Goal: Information Seeking & Learning: Learn about a topic

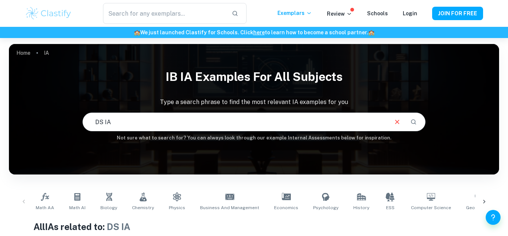
click at [194, 124] on input "DS IA" at bounding box center [235, 121] width 305 height 21
type input "D"
type input "MATH AI"
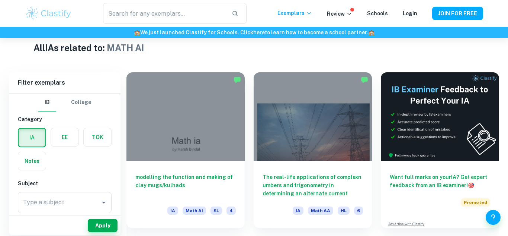
scroll to position [185, 0]
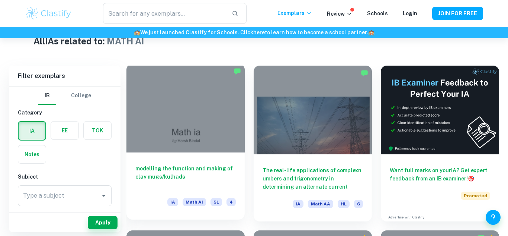
click at [194, 202] on span "Math AI" at bounding box center [194, 202] width 23 height 8
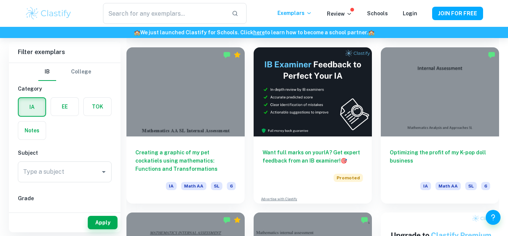
scroll to position [2023, 0]
click at [41, 179] on div "Type a subject" at bounding box center [65, 171] width 94 height 21
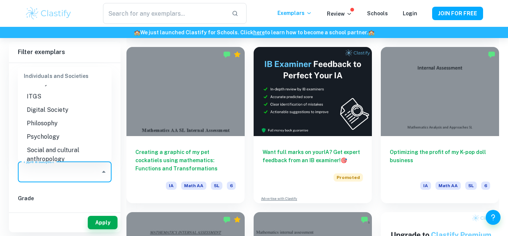
scroll to position [824, 0]
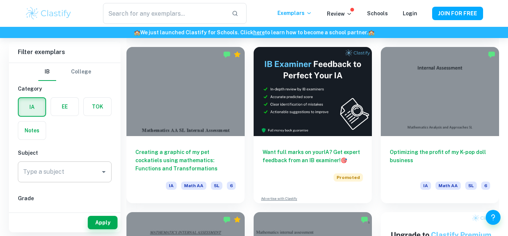
click at [76, 182] on div "Type a subject" at bounding box center [65, 171] width 94 height 21
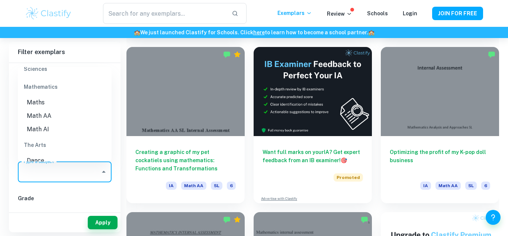
scroll to position [1009, 0]
click at [58, 124] on li "Math AI" at bounding box center [65, 130] width 94 height 13
type input "Math AI"
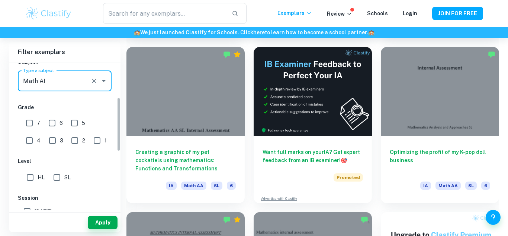
scroll to position [89, 0]
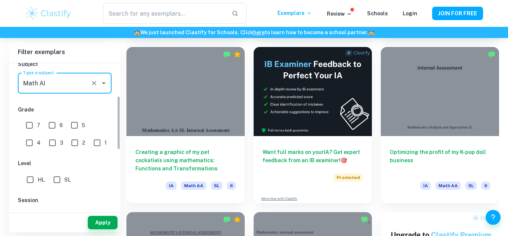
click at [31, 122] on input "7" at bounding box center [29, 125] width 15 height 15
checkbox input "true"
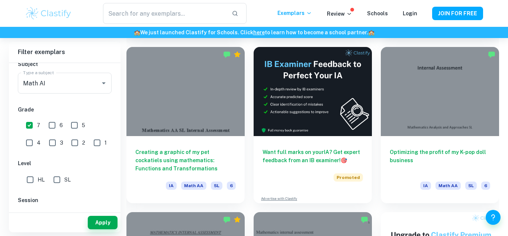
click at [55, 178] on input "SL" at bounding box center [56, 179] width 15 height 15
checkbox input "true"
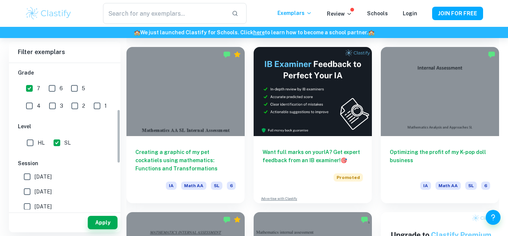
scroll to position [173, 0]
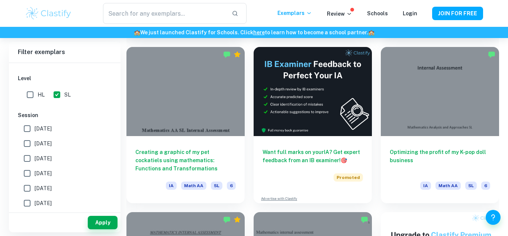
click at [50, 123] on label "[DATE]" at bounding box center [63, 128] width 86 height 15
click at [35, 123] on input "[DATE]" at bounding box center [27, 128] width 15 height 15
checkbox input "true"
click at [47, 145] on span "[DATE]" at bounding box center [43, 143] width 17 height 8
click at [35, 145] on input "[DATE]" at bounding box center [27, 143] width 15 height 15
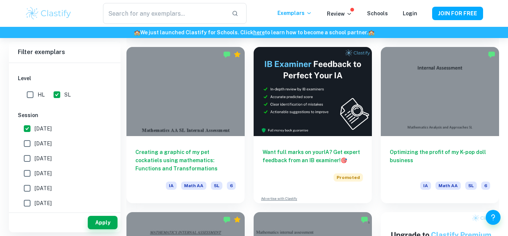
checkbox input "true"
click at [51, 158] on span "[DATE]" at bounding box center [43, 158] width 17 height 8
click at [35, 158] on input "[DATE]" at bounding box center [27, 158] width 15 height 15
checkbox input "true"
click at [51, 170] on span "[DATE]" at bounding box center [43, 173] width 17 height 8
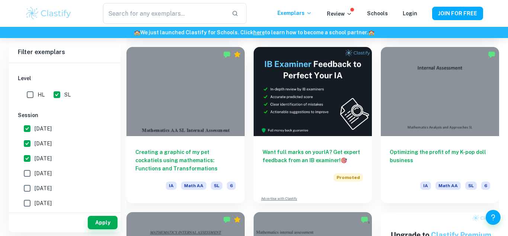
click at [35, 170] on input "[DATE]" at bounding box center [27, 173] width 15 height 15
checkbox input "true"
click at [57, 196] on label "[DATE]" at bounding box center [63, 202] width 86 height 15
click at [35, 196] on input "[DATE]" at bounding box center [27, 202] width 15 height 15
checkbox input "true"
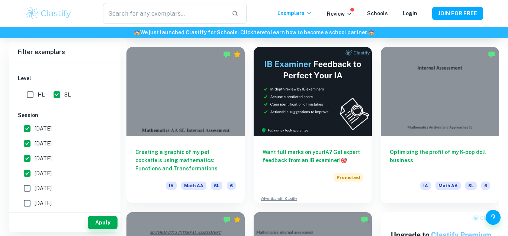
scroll to position [175, 0]
click at [52, 186] on span "[DATE]" at bounding box center [43, 187] width 17 height 8
click at [35, 186] on input "[DATE]" at bounding box center [27, 186] width 15 height 15
checkbox input "true"
click at [93, 220] on button "Apply" at bounding box center [103, 221] width 30 height 13
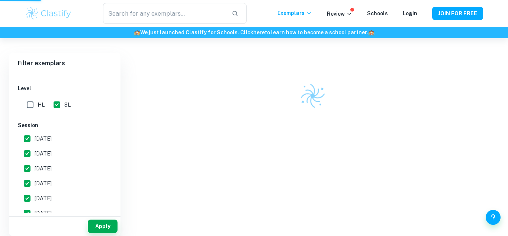
scroll to position [194, 0]
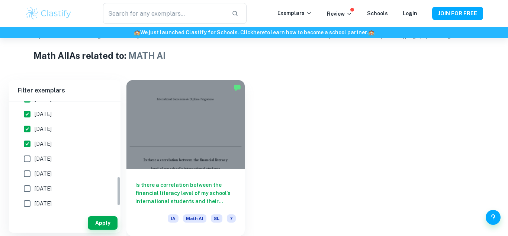
scroll to position [273, 0]
click at [36, 167] on span "[DATE]" at bounding box center [43, 171] width 17 height 8
click at [35, 166] on input "[DATE]" at bounding box center [27, 171] width 15 height 15
checkbox input "true"
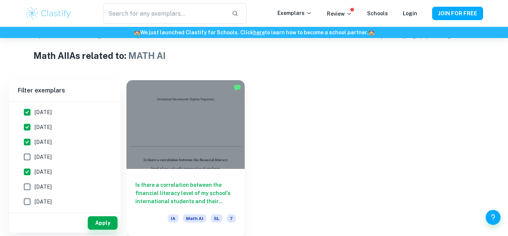
click at [50, 159] on span "[DATE]" at bounding box center [43, 157] width 17 height 8
click at [35, 159] on input "[DATE]" at bounding box center [27, 156] width 15 height 15
checkbox input "true"
click at [38, 188] on span "[DATE]" at bounding box center [43, 186] width 17 height 8
click at [35, 188] on input "[DATE]" at bounding box center [27, 186] width 15 height 15
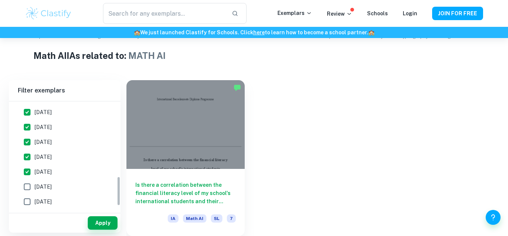
checkbox input "true"
click at [30, 201] on input "[DATE]" at bounding box center [27, 201] width 15 height 15
checkbox input "true"
click at [102, 219] on button "Apply" at bounding box center [103, 222] width 30 height 13
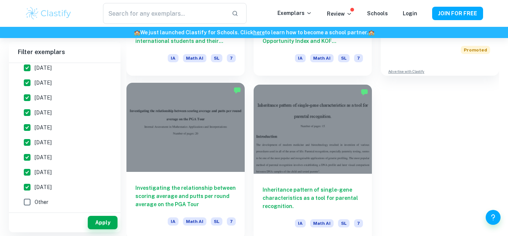
scroll to position [336, 0]
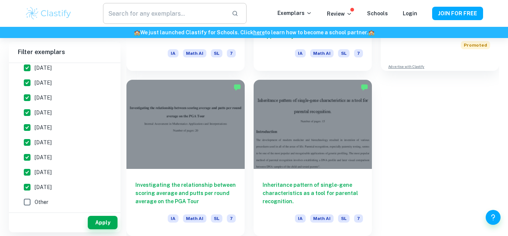
click at [153, 10] on input "text" at bounding box center [164, 13] width 123 height 21
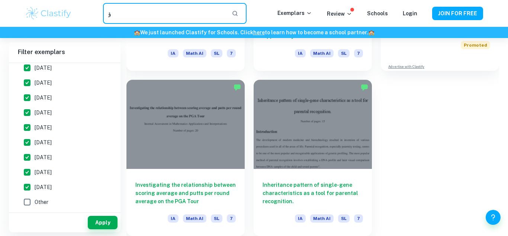
type input "ؤ"
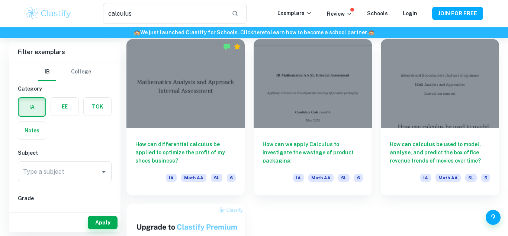
scroll to position [214, 0]
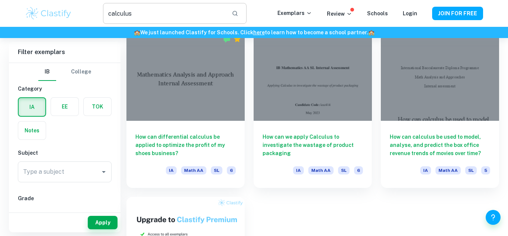
click at [186, 20] on input "calculus" at bounding box center [164, 13] width 123 height 21
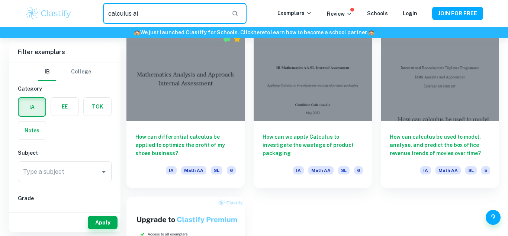
type input "calculus ai"
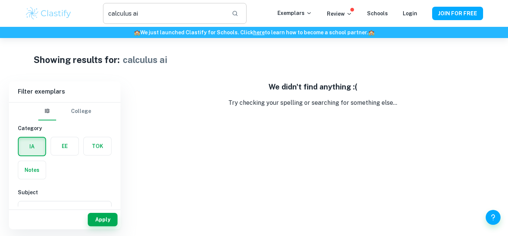
click at [178, 12] on input "calculus ai" at bounding box center [164, 13] width 123 height 21
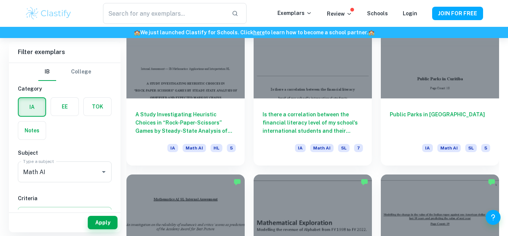
scroll to position [899, 0]
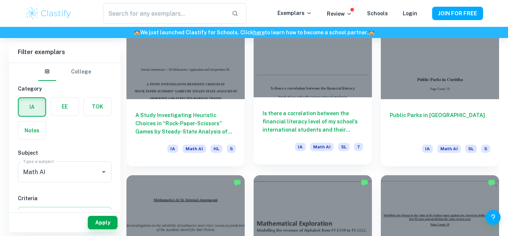
click at [294, 80] on div at bounding box center [313, 53] width 118 height 89
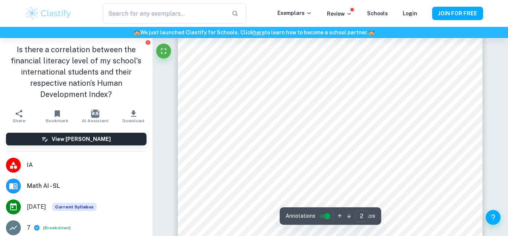
scroll to position [504, 0]
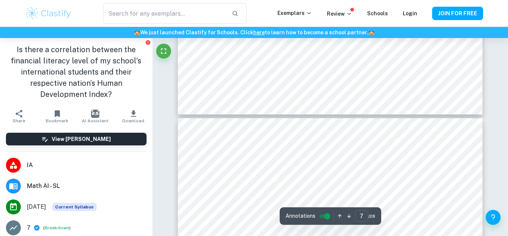
type input "8"
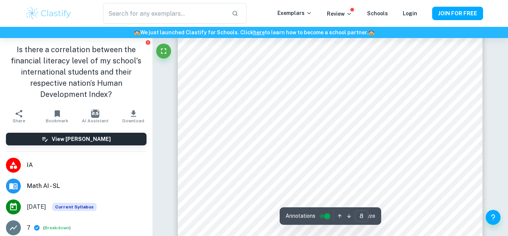
scroll to position [2956, 0]
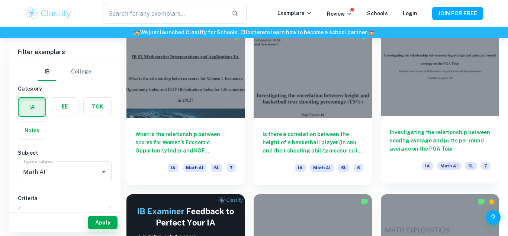
scroll to position [3695, 0]
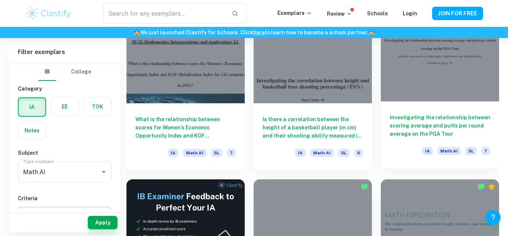
click at [423, 130] on h6 "Investigating the relationship between scoring average and putts per round aver…" at bounding box center [440, 125] width 100 height 25
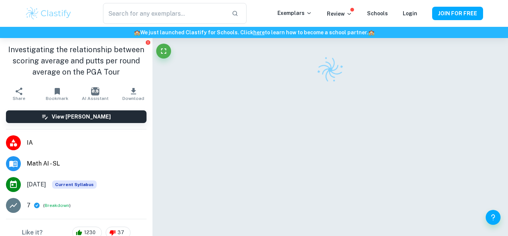
scroll to position [34, 0]
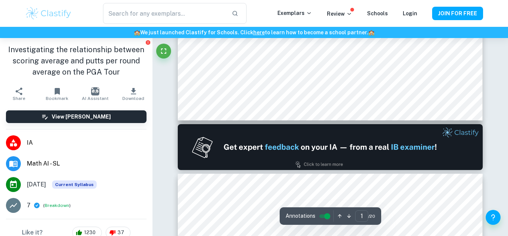
type input "2"
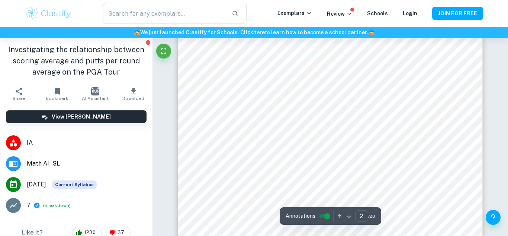
scroll to position [518, 0]
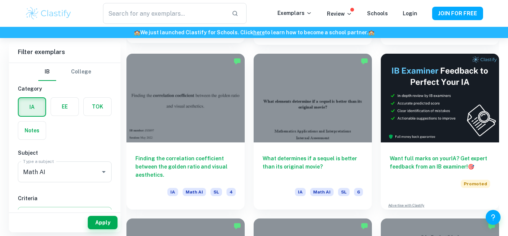
scroll to position [2838, 0]
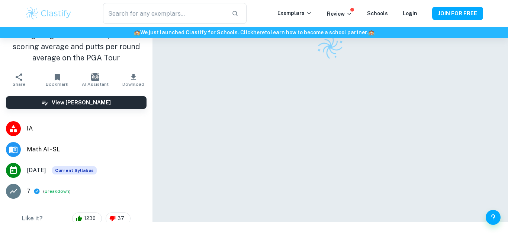
scroll to position [38, 0]
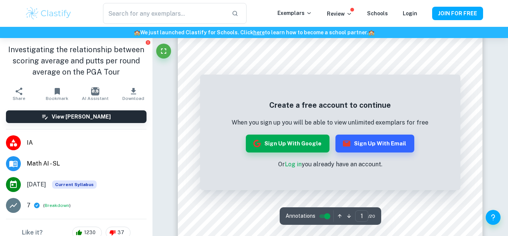
click at [41, 56] on h1 "Investigating the relationship between scoring average and putts per round aver…" at bounding box center [76, 60] width 141 height 33
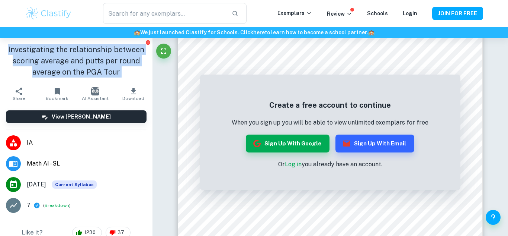
copy aside "Investigating the relationship between scoring average and putts per round aver…"
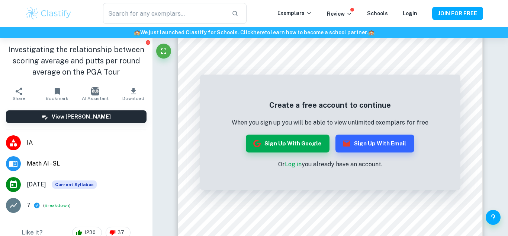
click at [102, 49] on h1 "Investigating the relationship between scoring average and putts per round aver…" at bounding box center [76, 60] width 141 height 33
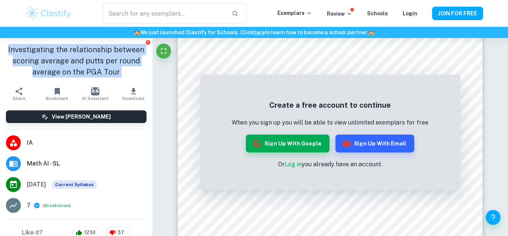
copy aside "Investigating the relationship between scoring average and putts per round aver…"
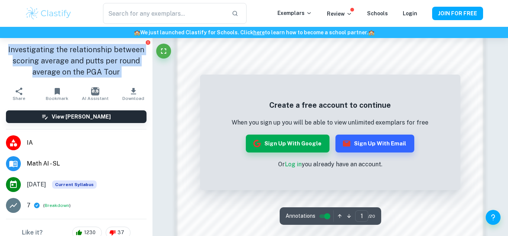
scroll to position [581, 0]
click at [279, 144] on button "Sign up with Google" at bounding box center [288, 143] width 84 height 18
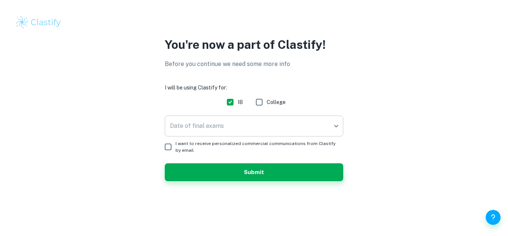
click at [258, 134] on body "We value your privacy We use cookies to enhance your browsing experience, serve…" at bounding box center [254, 118] width 508 height 236
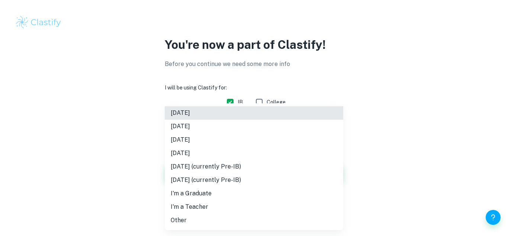
click at [223, 135] on li "[DATE]" at bounding box center [254, 139] width 179 height 13
type input "M26"
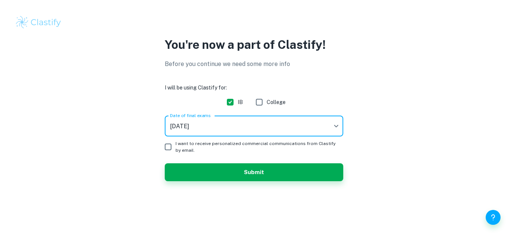
click at [192, 149] on span "I want to receive personalized commercial communications from Clastify by email." at bounding box center [257, 146] width 162 height 13
click at [176, 149] on input "I want to receive personalized commercial communications from Clastify by email." at bounding box center [168, 146] width 15 height 15
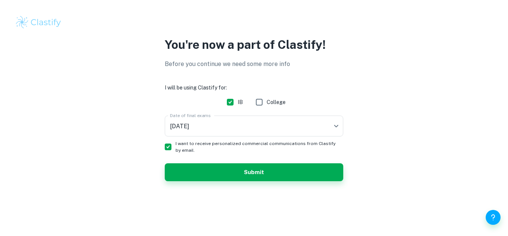
click at [195, 150] on span "I want to receive personalized commercial communications from Clastify by email." at bounding box center [257, 146] width 162 height 13
click at [176, 150] on input "I want to receive personalized commercial communications from Clastify by email." at bounding box center [168, 146] width 15 height 15
checkbox input "false"
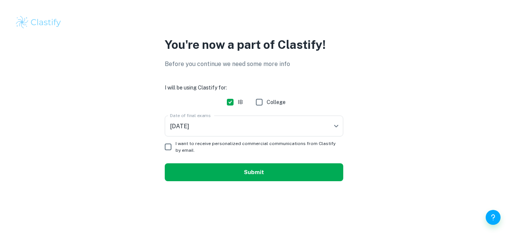
click at [212, 171] on button "Submit" at bounding box center [254, 172] width 179 height 18
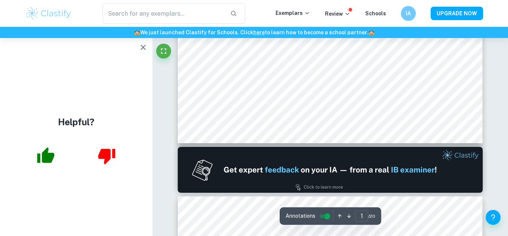
type input "2"
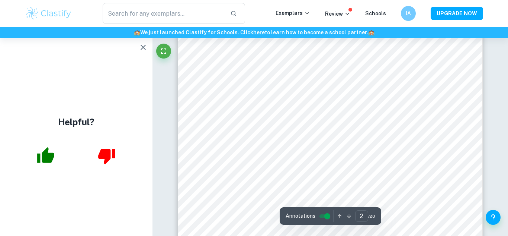
scroll to position [548, 0]
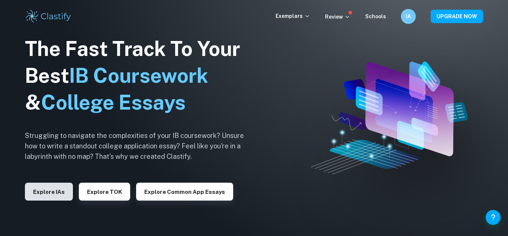
click at [48, 188] on button "Explore IAs" at bounding box center [49, 191] width 48 height 18
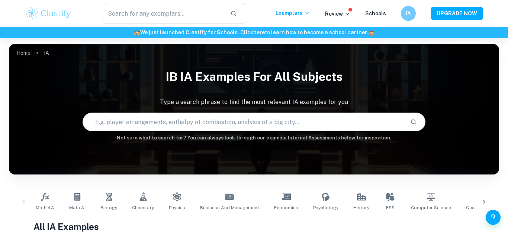
click at [252, 112] on input "text" at bounding box center [244, 121] width 322 height 21
type input "math aa"
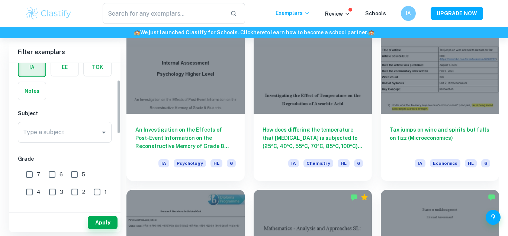
scroll to position [50, 0]
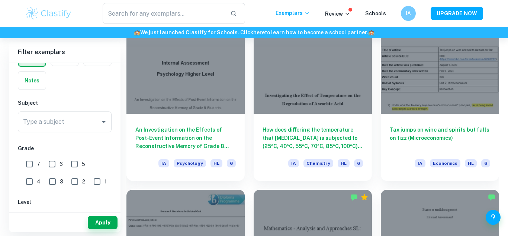
click at [29, 161] on input "7" at bounding box center [29, 163] width 15 height 15
checkbox input "true"
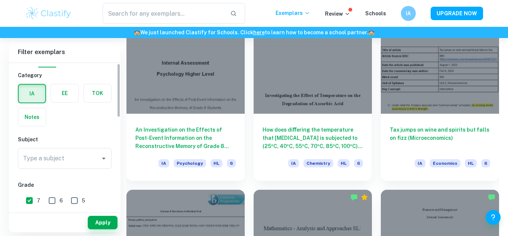
scroll to position [0, 0]
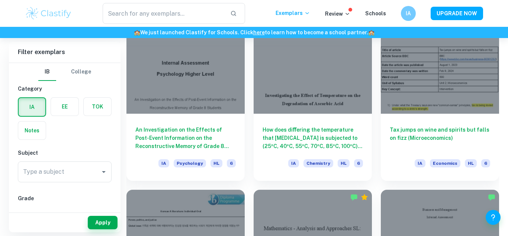
click at [29, 160] on div "Subject Type a subject Type a subject" at bounding box center [65, 166] width 94 height 36
click at [31, 169] on div "Type a subject Type a subject" at bounding box center [65, 171] width 94 height 21
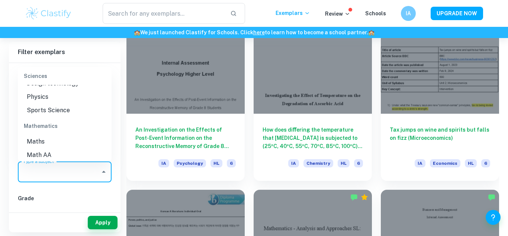
scroll to position [972, 0]
click at [68, 148] on li "Math AA" at bounding box center [65, 154] width 94 height 13
type input "Math AA"
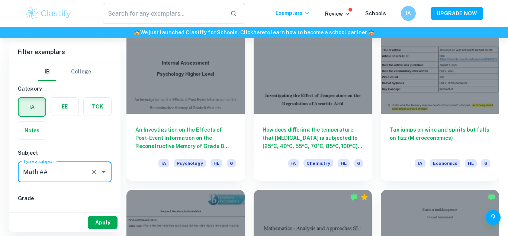
click at [93, 219] on button "Apply" at bounding box center [103, 221] width 30 height 13
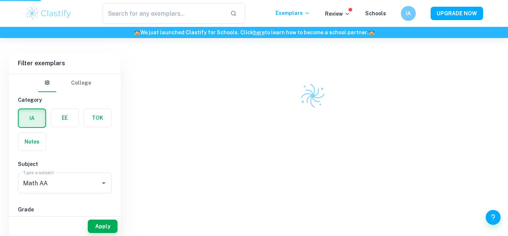
scroll to position [194, 0]
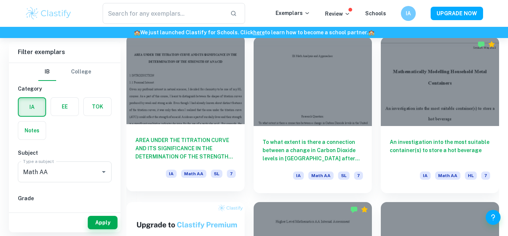
scroll to position [378, 0]
click at [185, 139] on h6 "AREA UNDER THE TITRATION CURVE AND ITS SIGNIFICANCE IN THE DETERMINATION OF THE…" at bounding box center [185, 148] width 100 height 25
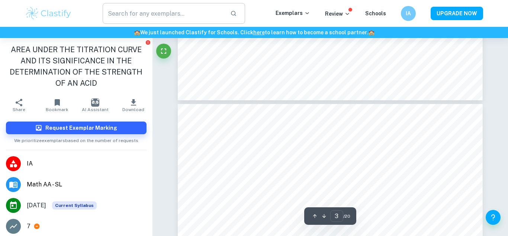
type input "4"
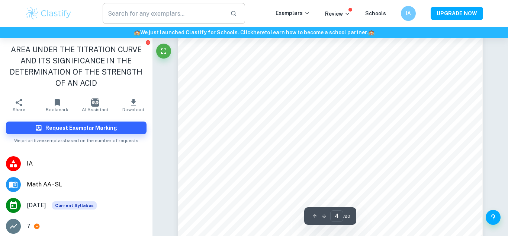
scroll to position [1551, 0]
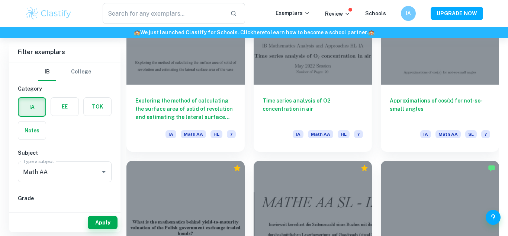
scroll to position [914, 0]
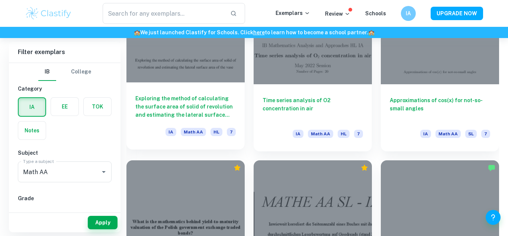
click at [202, 115] on h6 "Exploring the method of calculating the surface area of solid of revolution and…" at bounding box center [185, 106] width 100 height 25
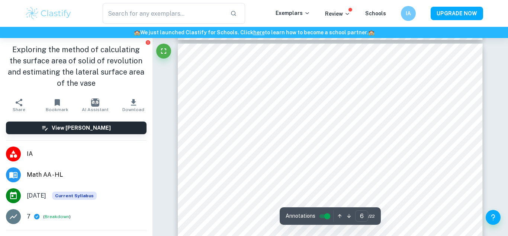
scroll to position [2285, 0]
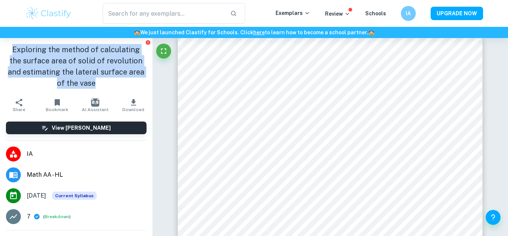
drag, startPoint x: 9, startPoint y: 50, endPoint x: 112, endPoint y: 83, distance: 107.8
click at [112, 83] on h1 "Exploring the method of calculating the surface area of solid of revolution and…" at bounding box center [76, 66] width 141 height 45
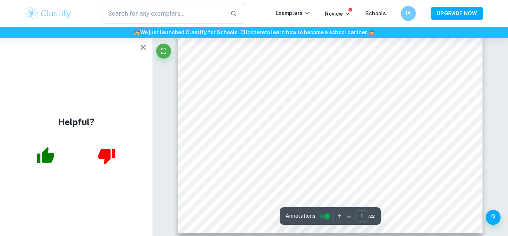
scroll to position [237, 0]
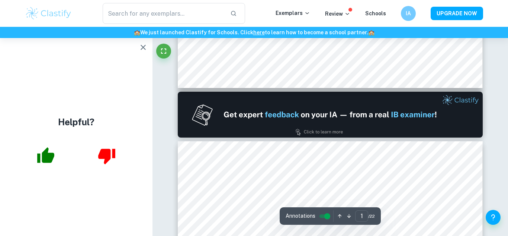
type input "2"
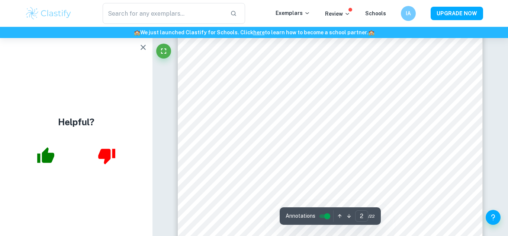
scroll to position [503, 0]
